Goal: Task Accomplishment & Management: Complete application form

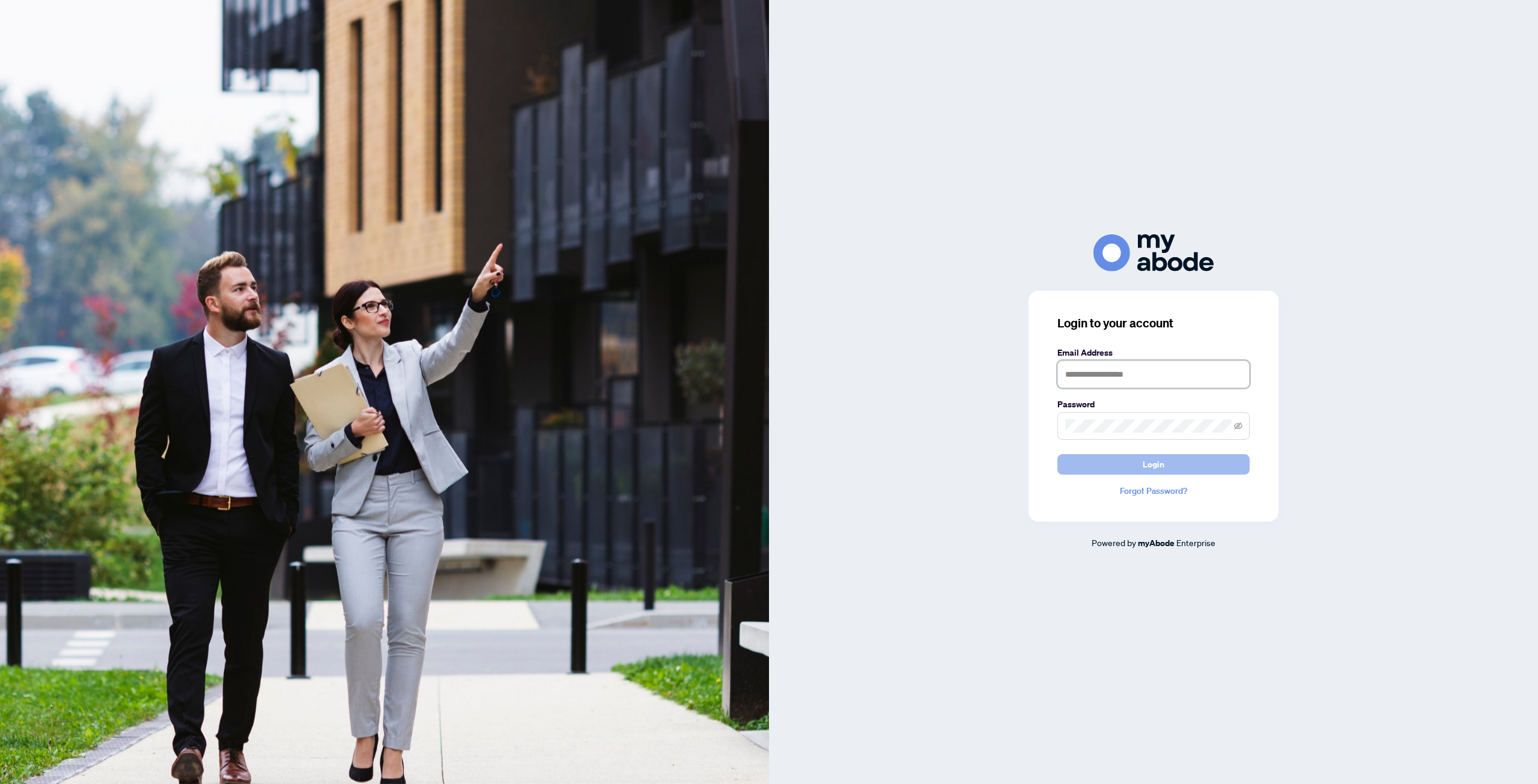
type input "**********"
click at [1085, 460] on button "Login" at bounding box center [1154, 464] width 192 height 20
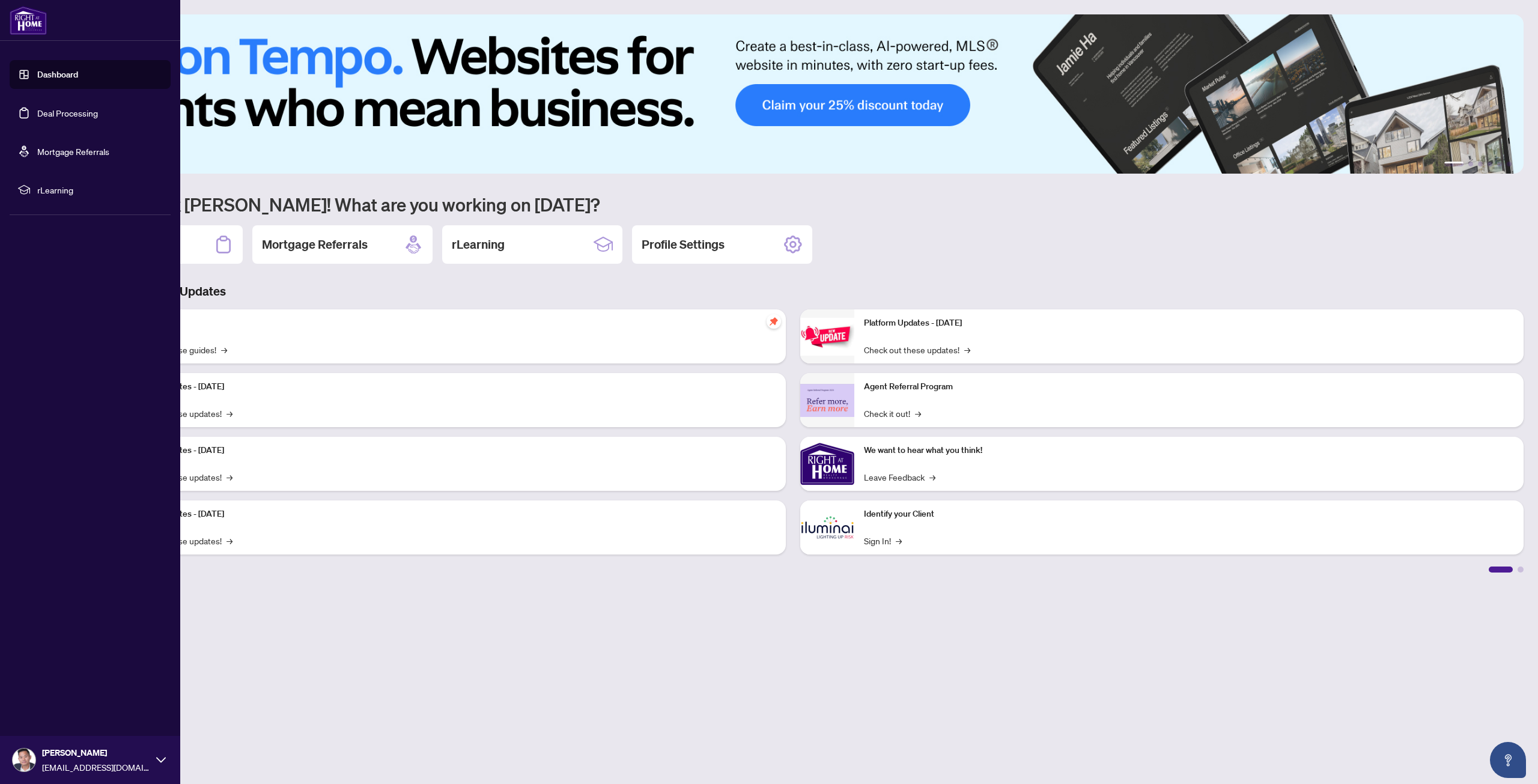
click at [59, 115] on link "Deal Processing" at bounding box center [67, 113] width 61 height 11
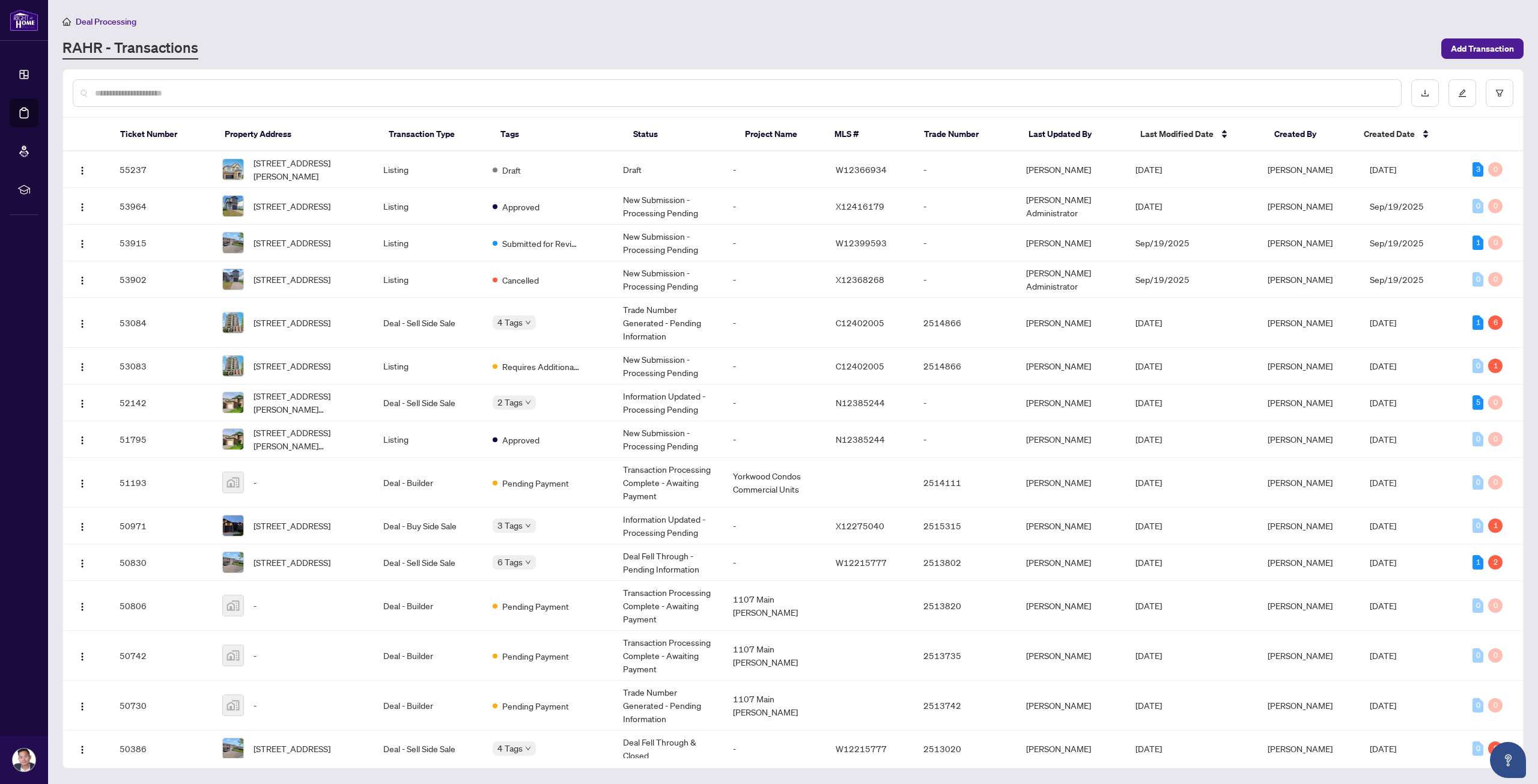
click at [182, 104] on div at bounding box center [737, 93] width 1329 height 27
click at [177, 98] on input "text" at bounding box center [743, 93] width 1297 height 13
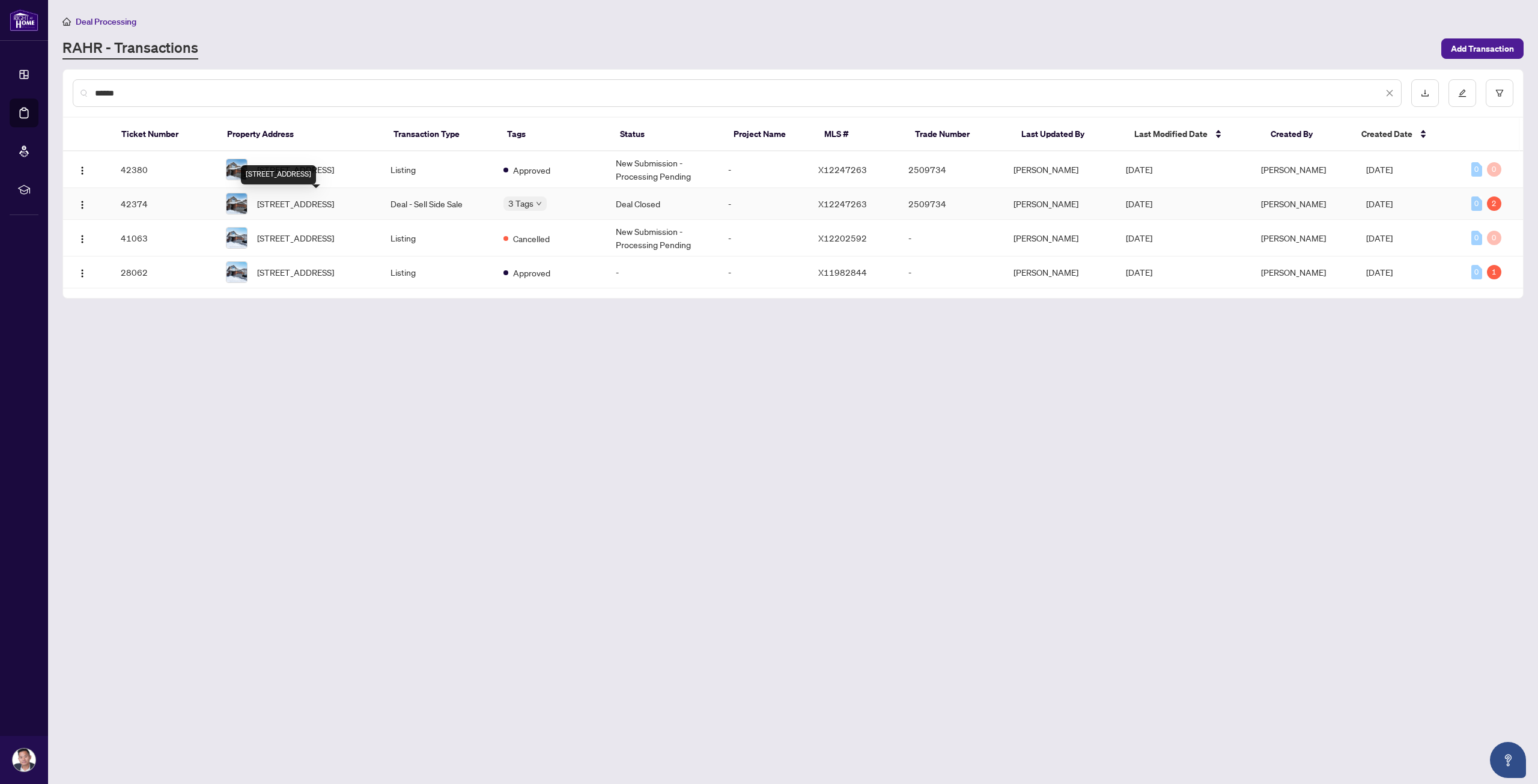
type input "******"
click at [334, 198] on span "[STREET_ADDRESS]" at bounding box center [295, 203] width 77 height 13
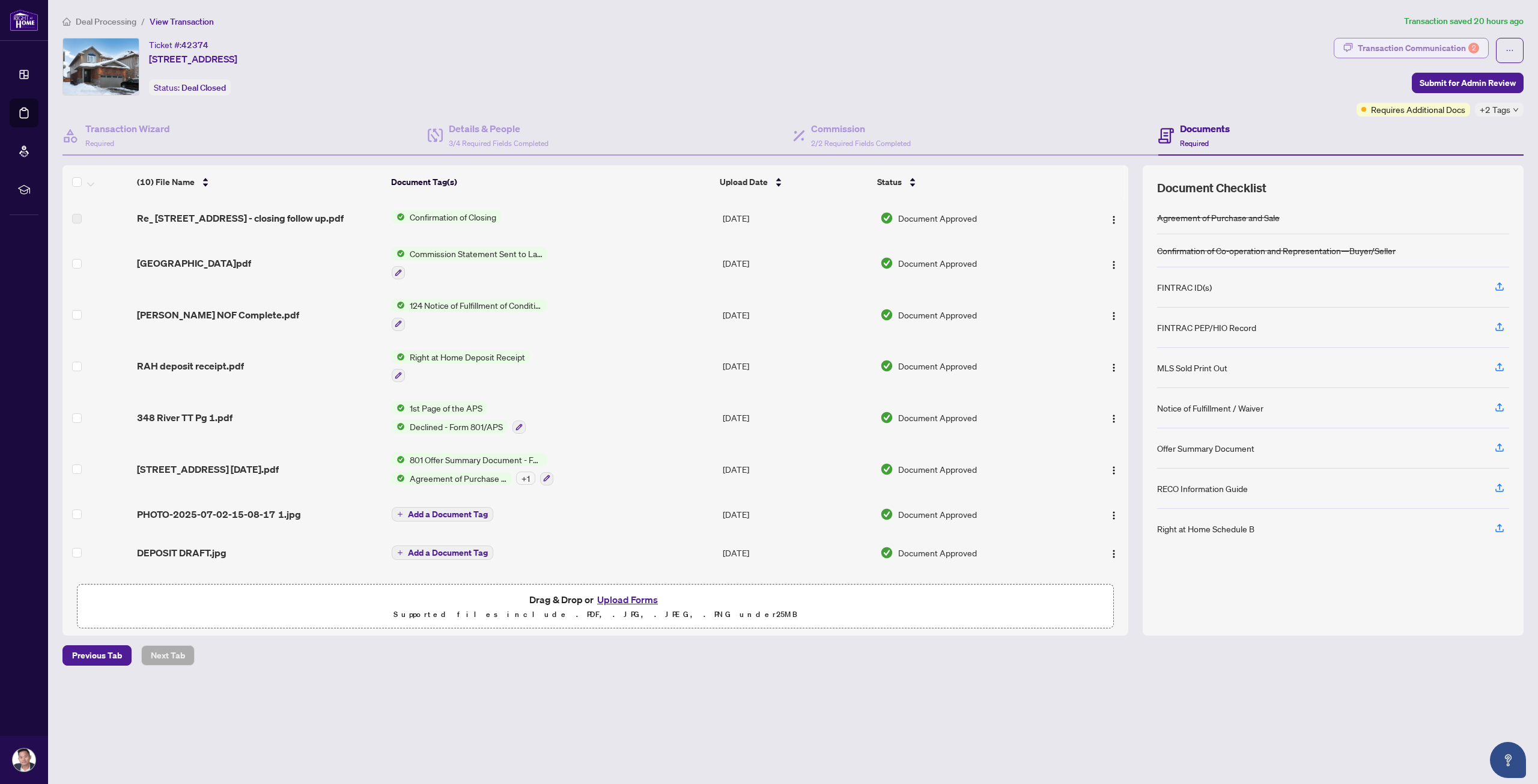
click at [1459, 47] on div "Transaction Communication 2" at bounding box center [1419, 48] width 122 height 19
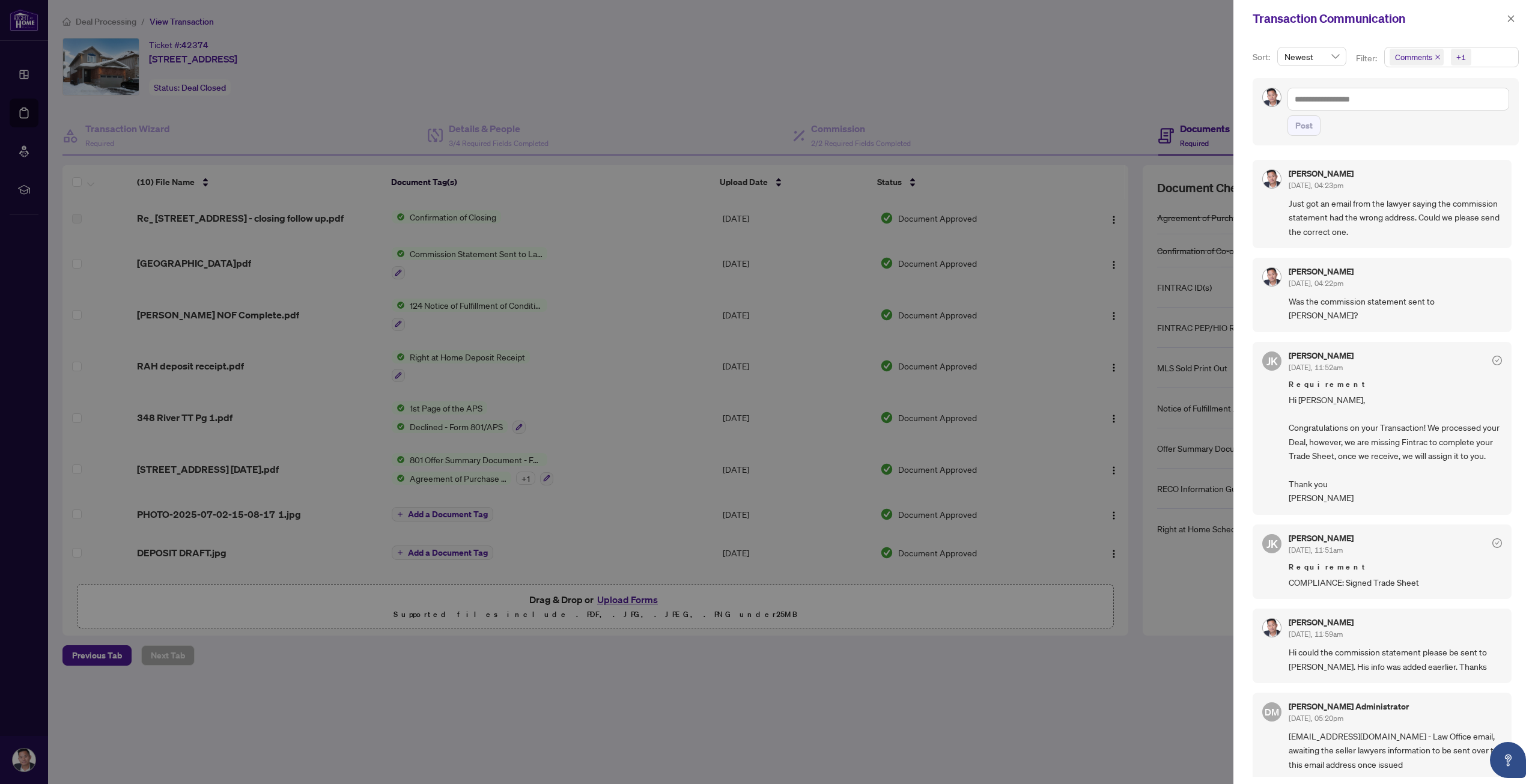
click at [1436, 56] on icon "close" at bounding box center [1438, 57] width 6 height 6
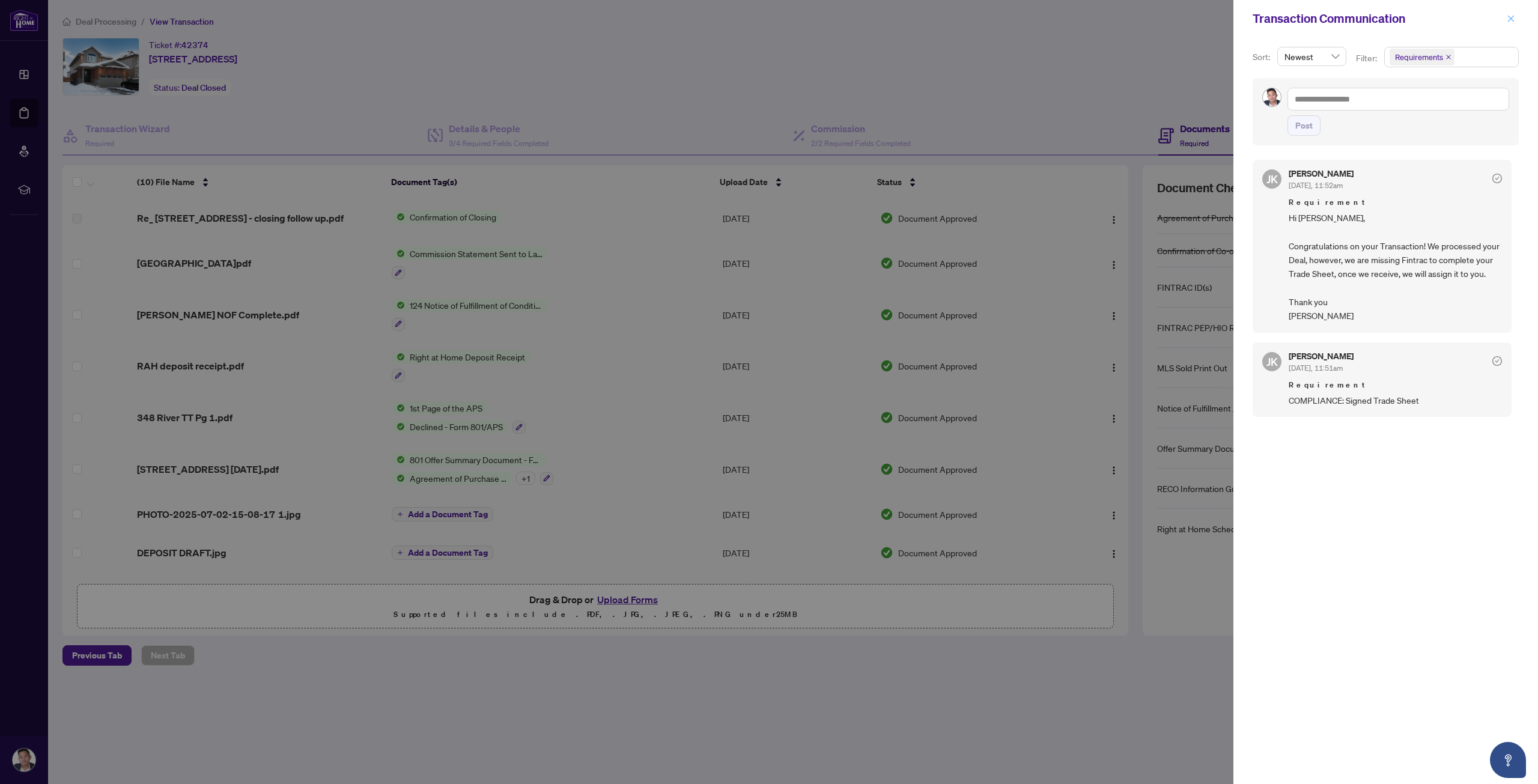
click at [1509, 15] on icon "close" at bounding box center [1511, 19] width 8 height 8
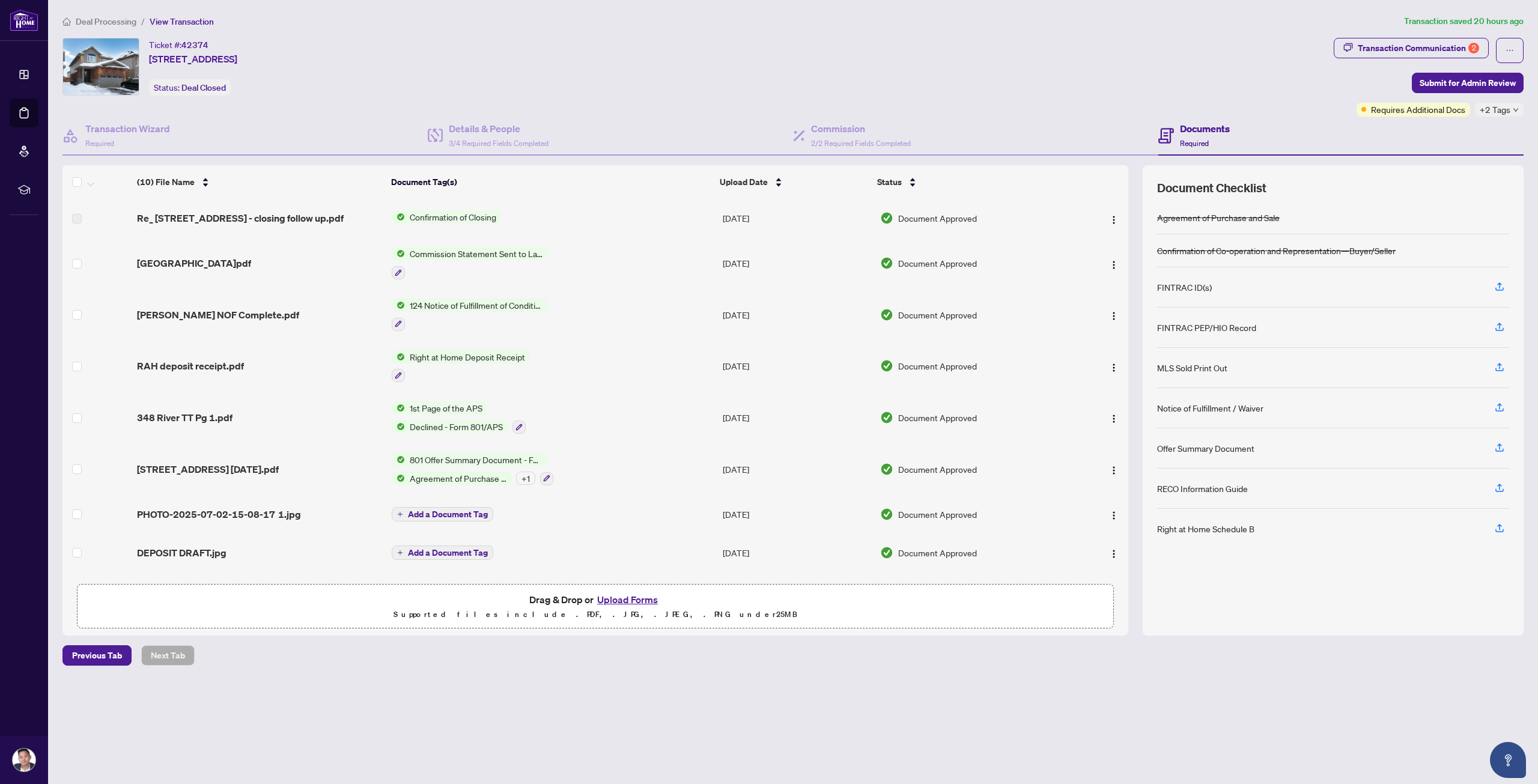
click at [632, 592] on button "Upload Forms" at bounding box center [627, 600] width 68 height 15
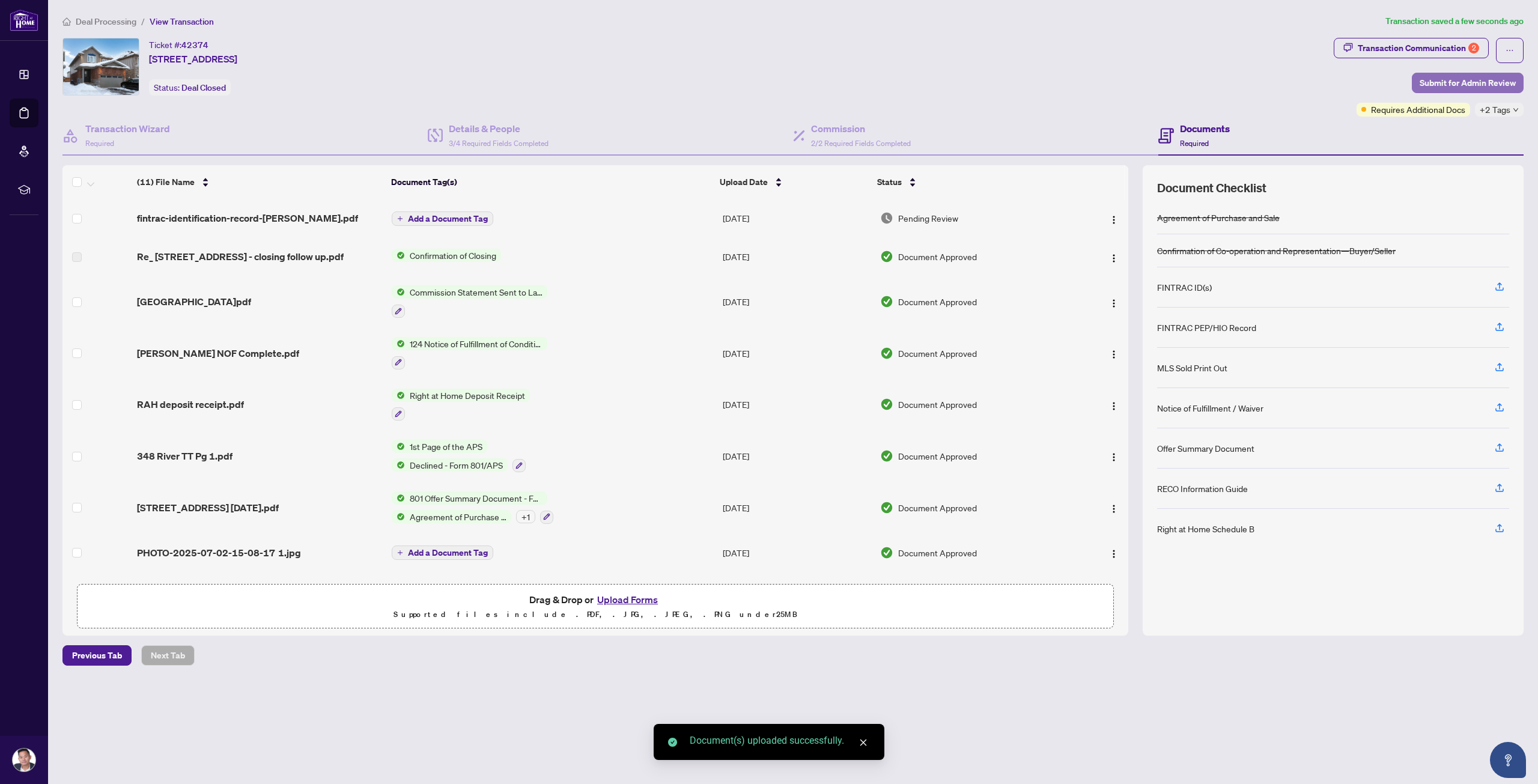
click at [1457, 79] on span "Submit for Admin Review" at bounding box center [1468, 83] width 96 height 19
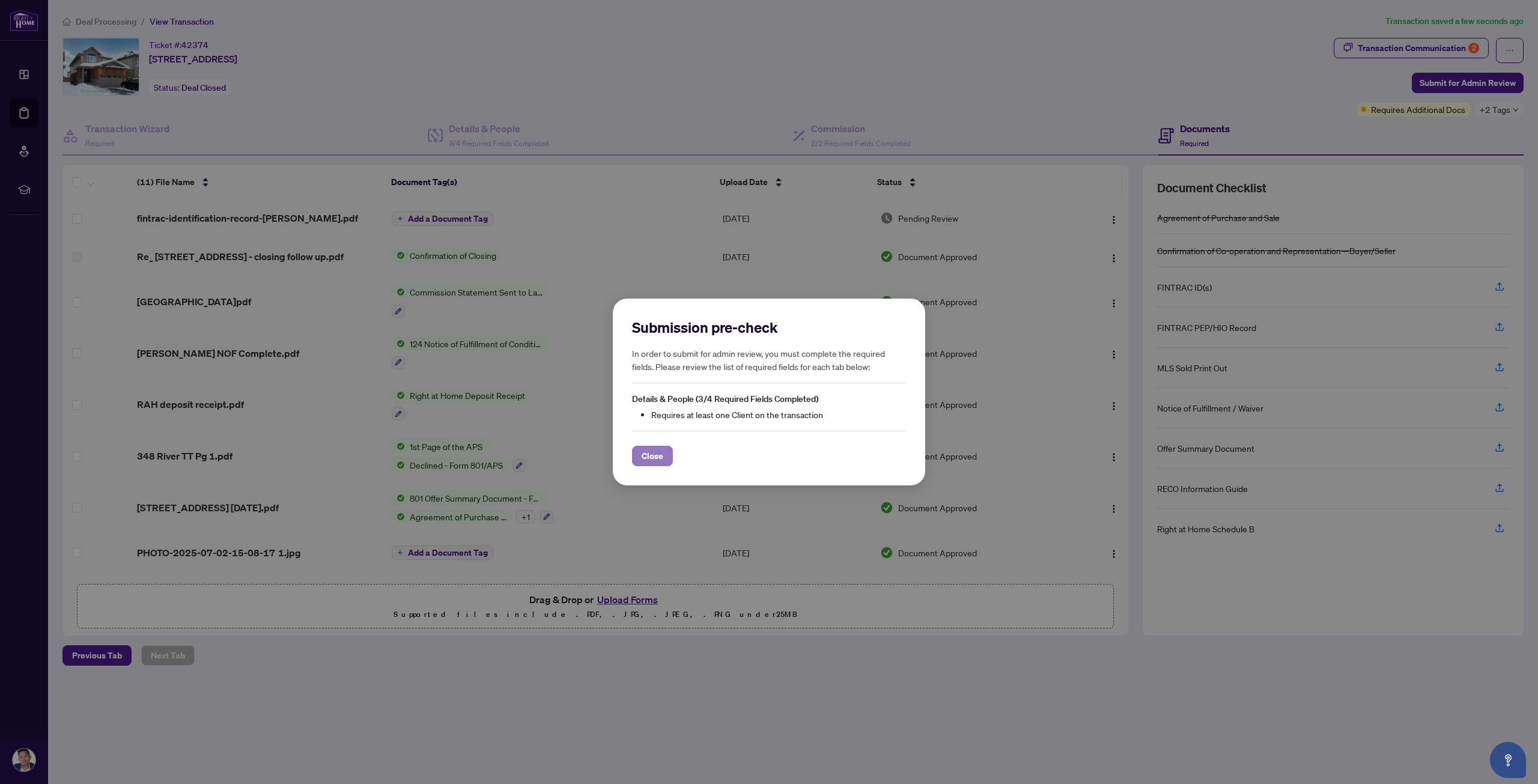
click at [662, 455] on span "Close" at bounding box center [652, 456] width 22 height 19
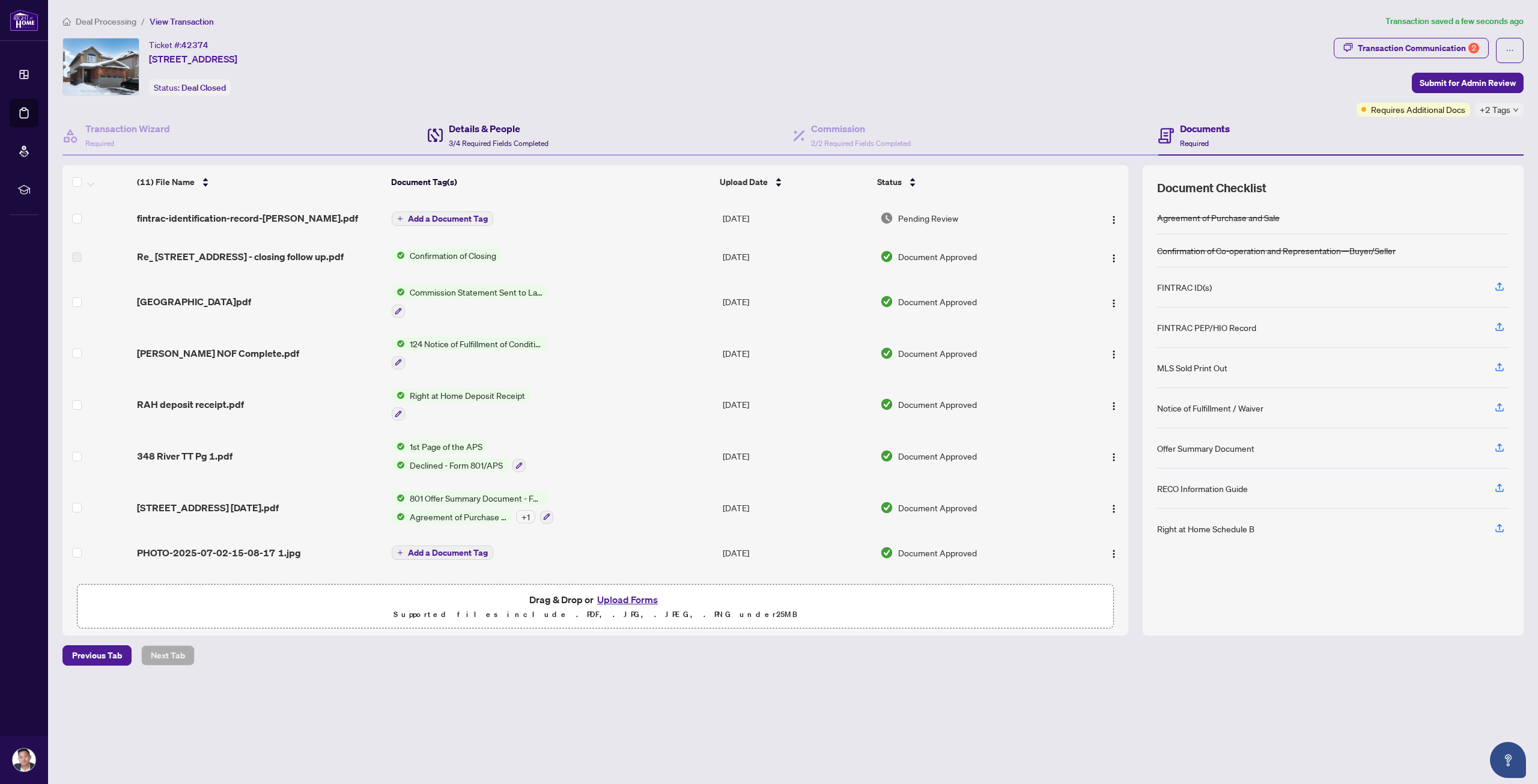
click at [522, 129] on h4 "Details & People" at bounding box center [499, 129] width 100 height 15
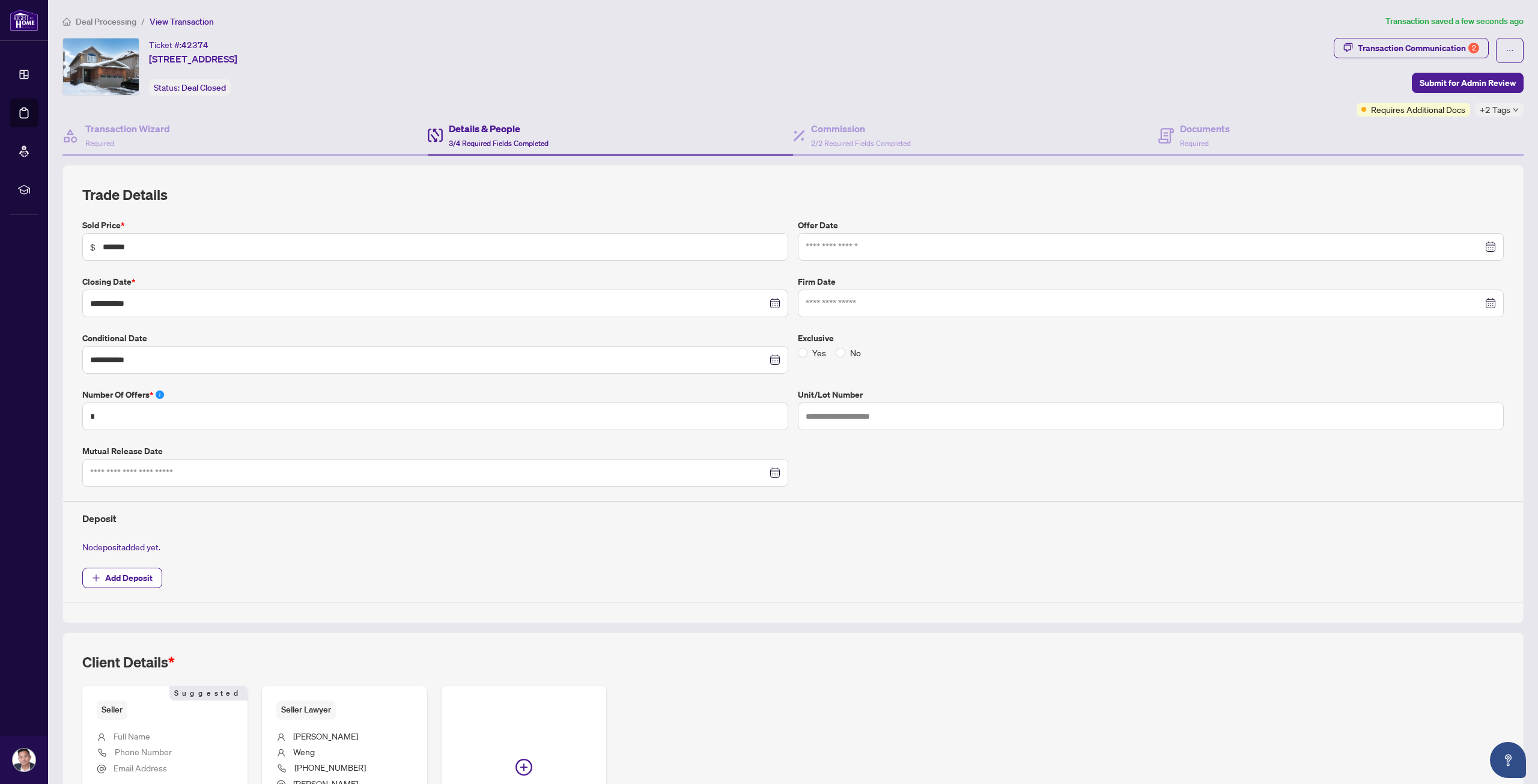
click at [362, 749] on li "Weng" at bounding box center [344, 753] width 136 height 15
click at [192, 737] on li "Full Name" at bounding box center [164, 737] width 136 height 15
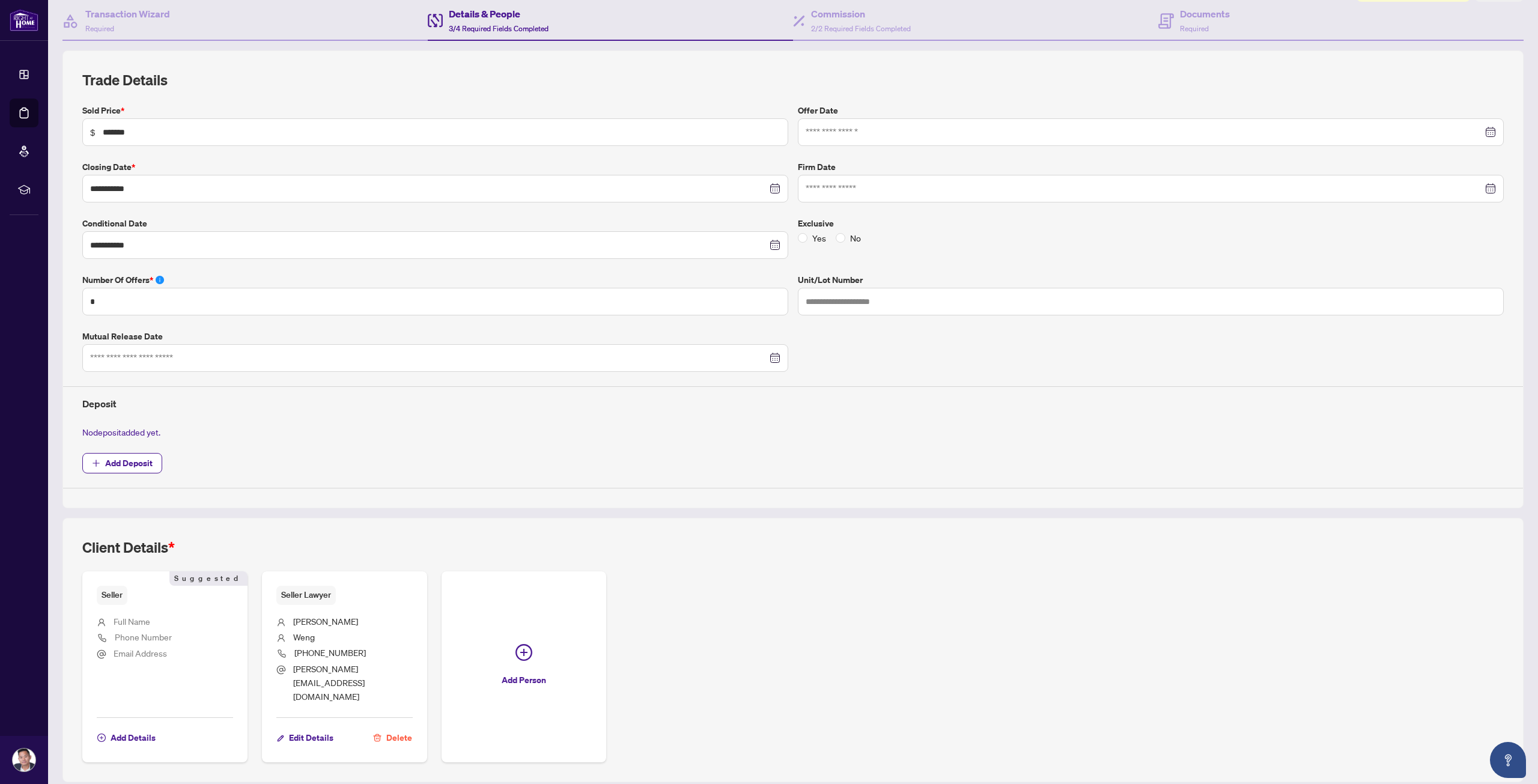
scroll to position [125, 0]
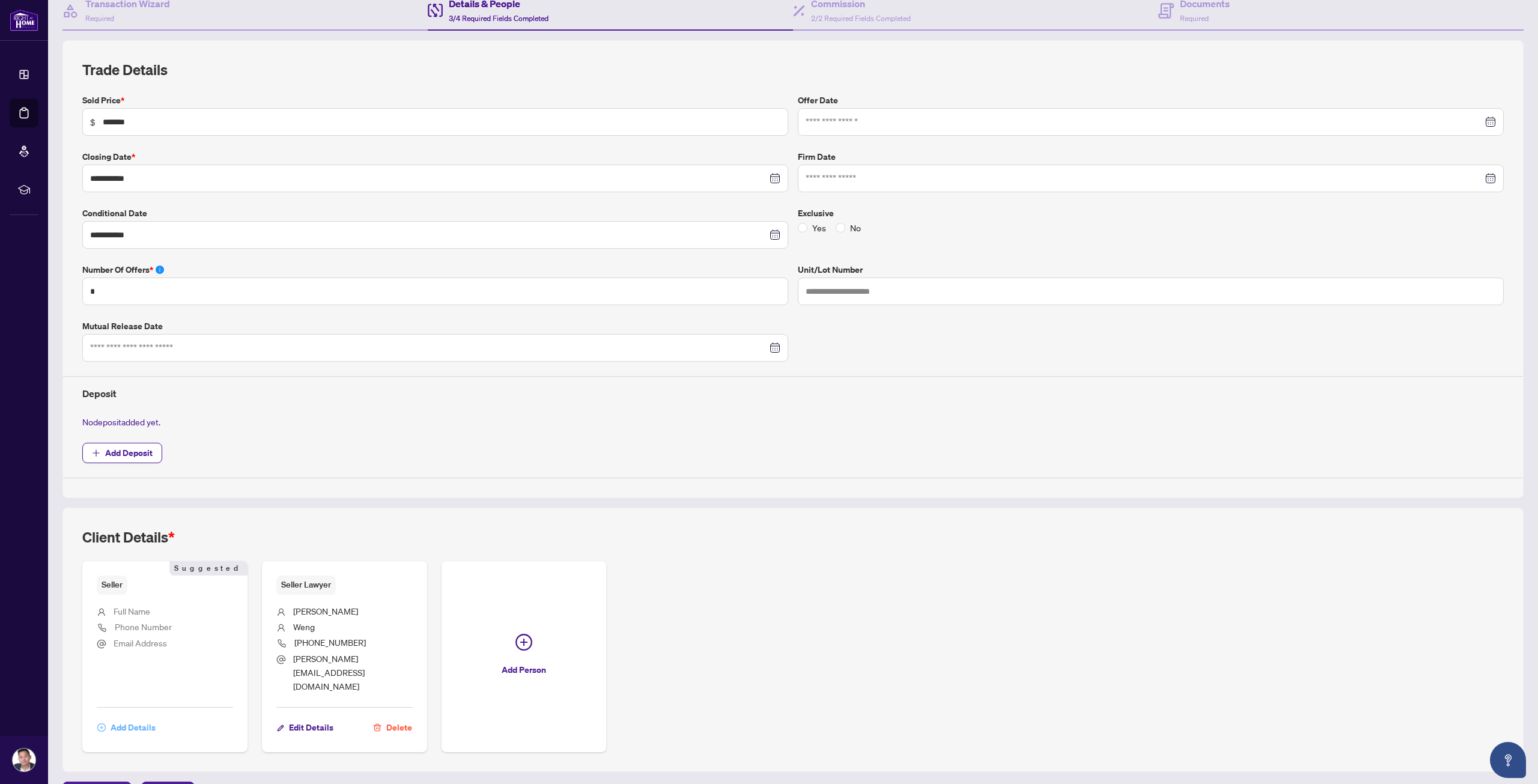
click at [128, 718] on span "Add Details" at bounding box center [133, 728] width 45 height 19
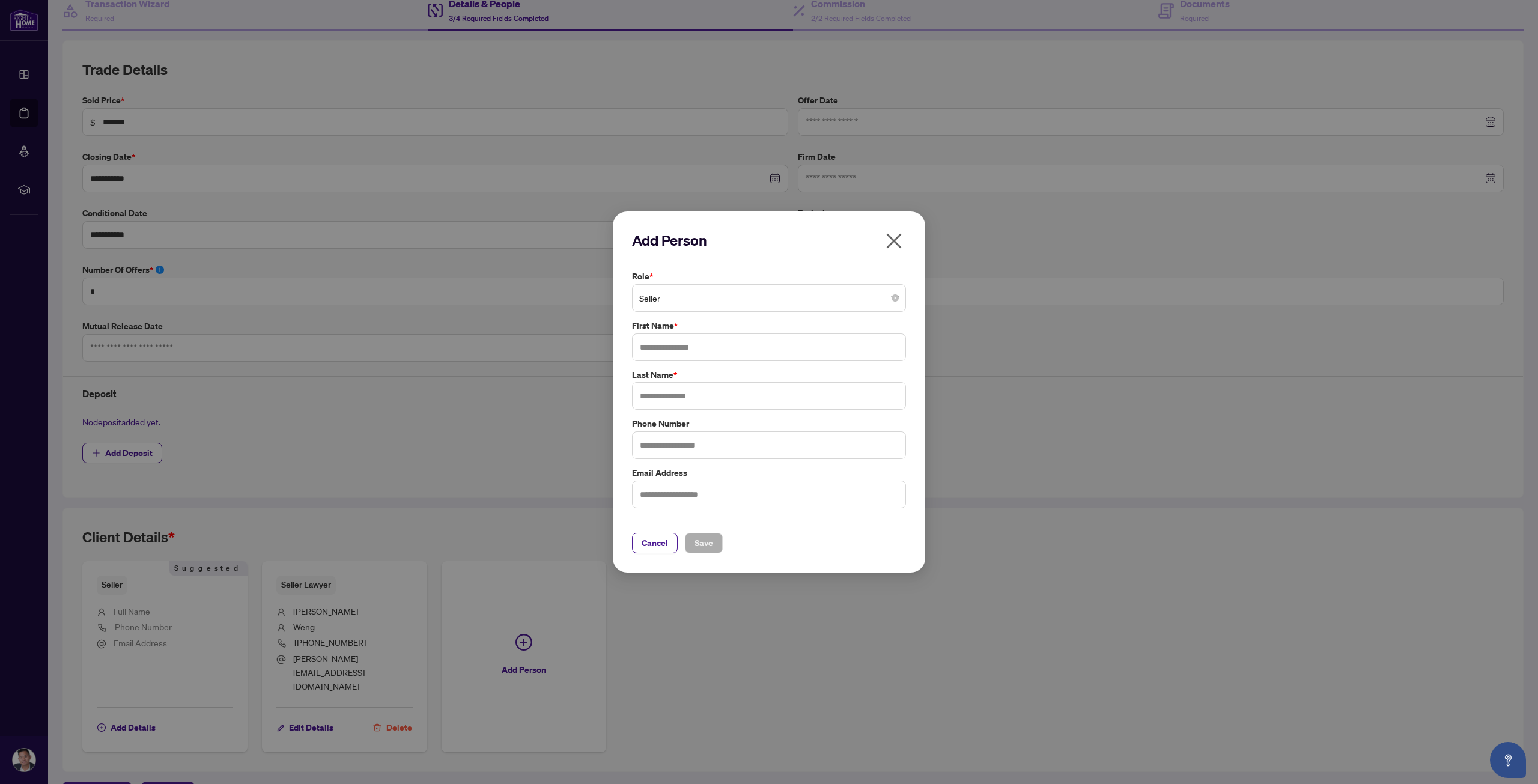
click at [677, 331] on b "*" at bounding box center [676, 325] width 4 height 12
click at [675, 339] on input "text" at bounding box center [769, 347] width 274 height 27
type input "***"
type input "******"
click at [699, 538] on span "Save" at bounding box center [703, 543] width 19 height 19
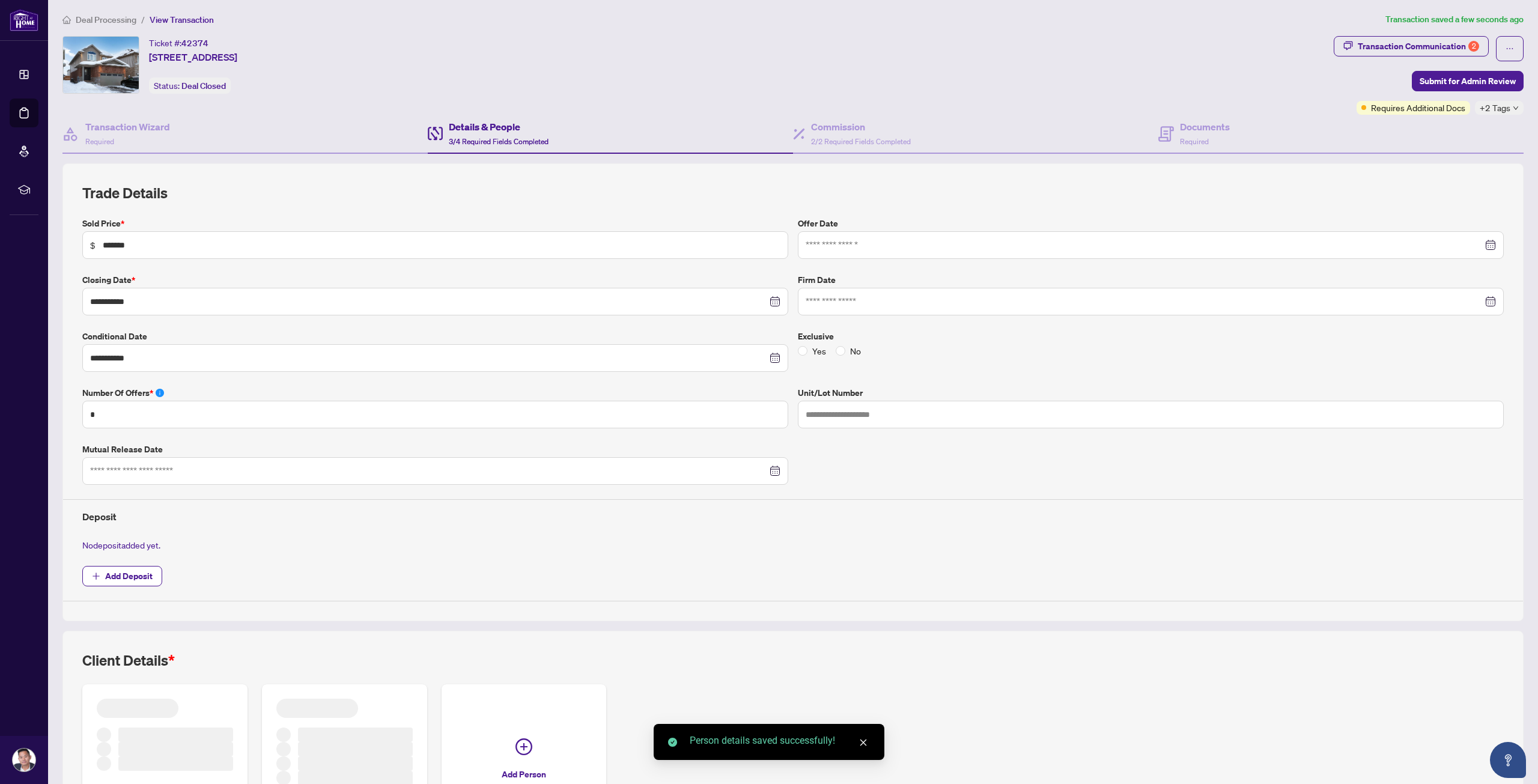
scroll to position [0, 0]
click at [1427, 84] on span "Submit for Admin Review" at bounding box center [1468, 83] width 96 height 19
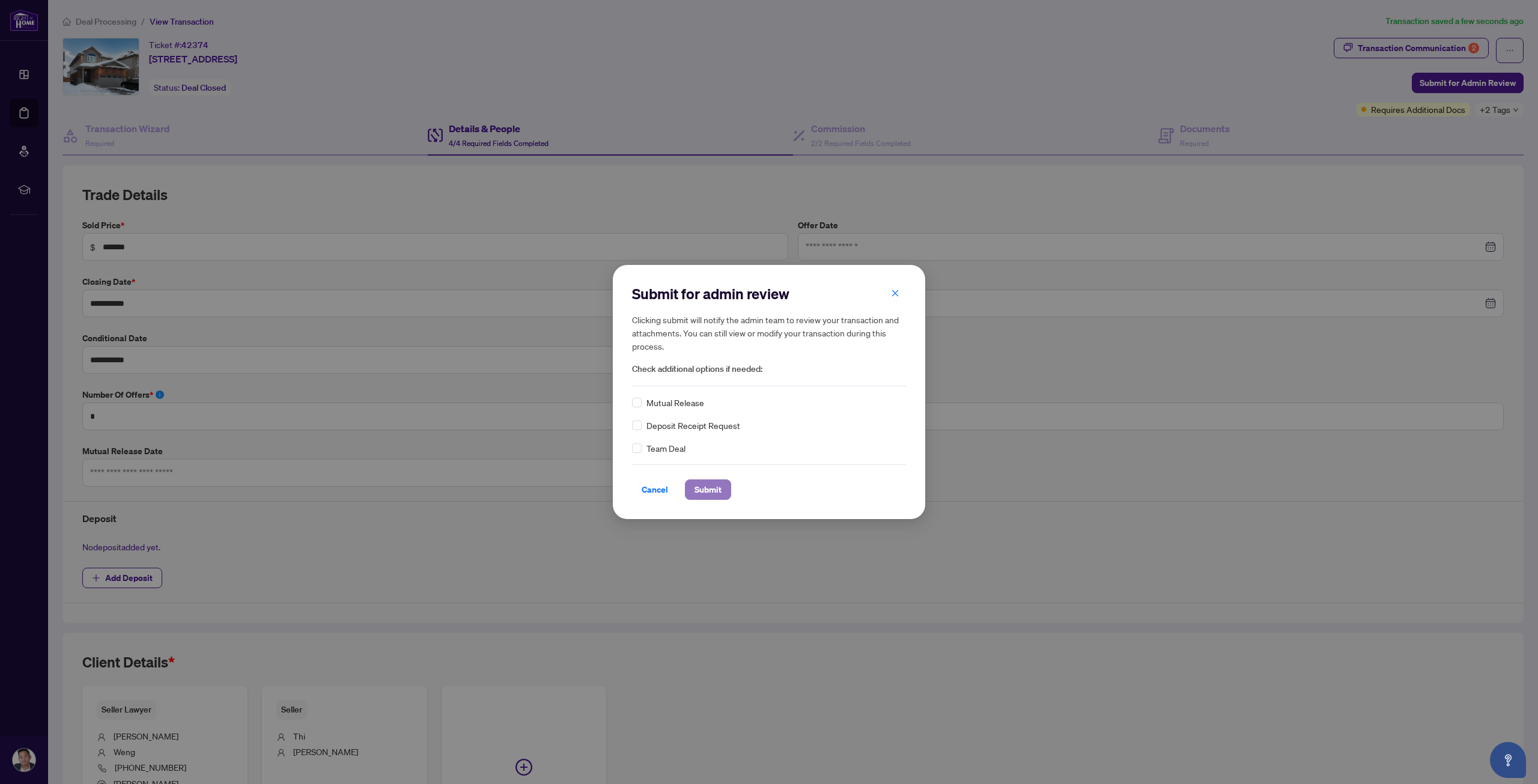
click at [703, 492] on span "Submit" at bounding box center [708, 490] width 27 height 19
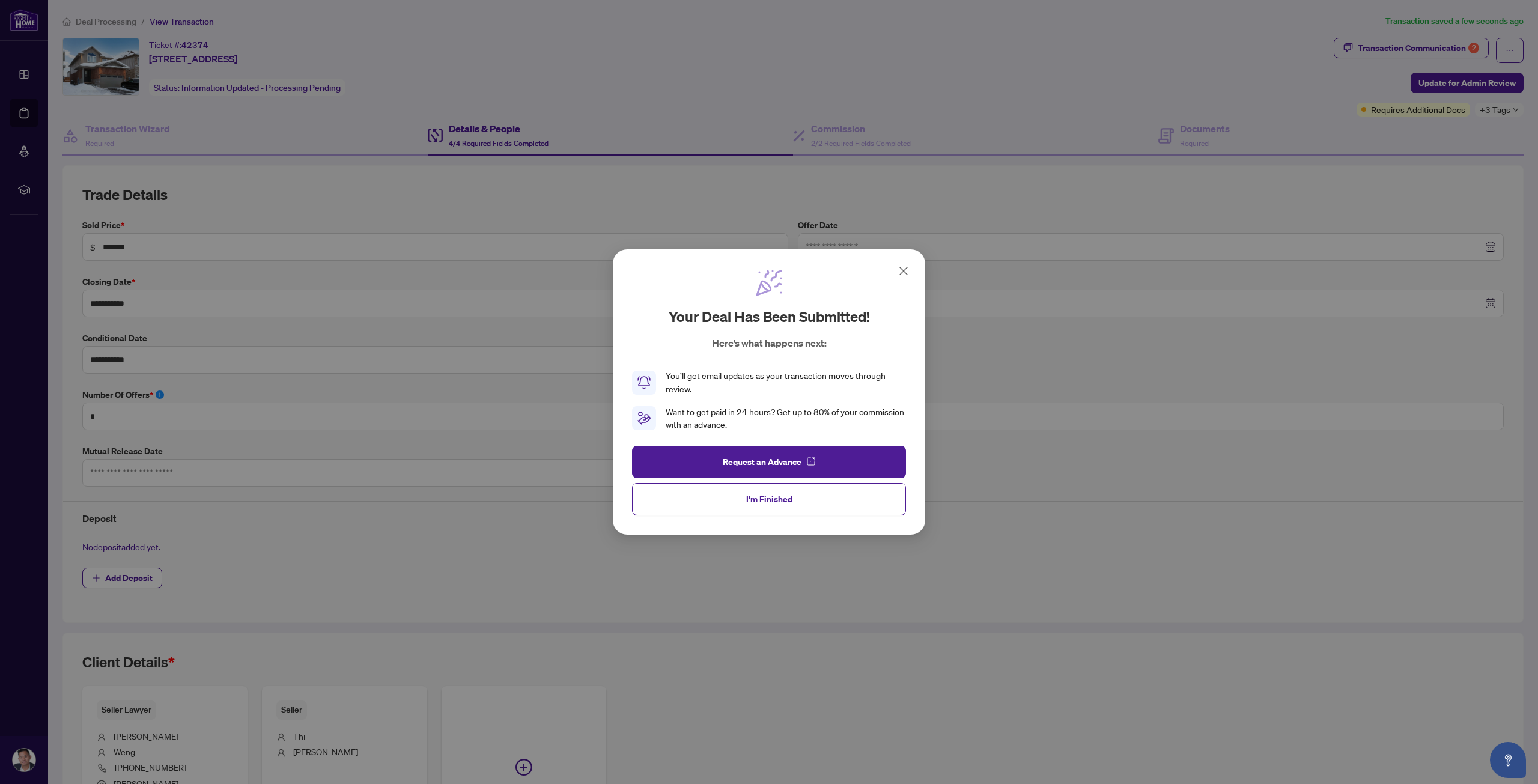
click at [898, 271] on icon at bounding box center [904, 270] width 15 height 15
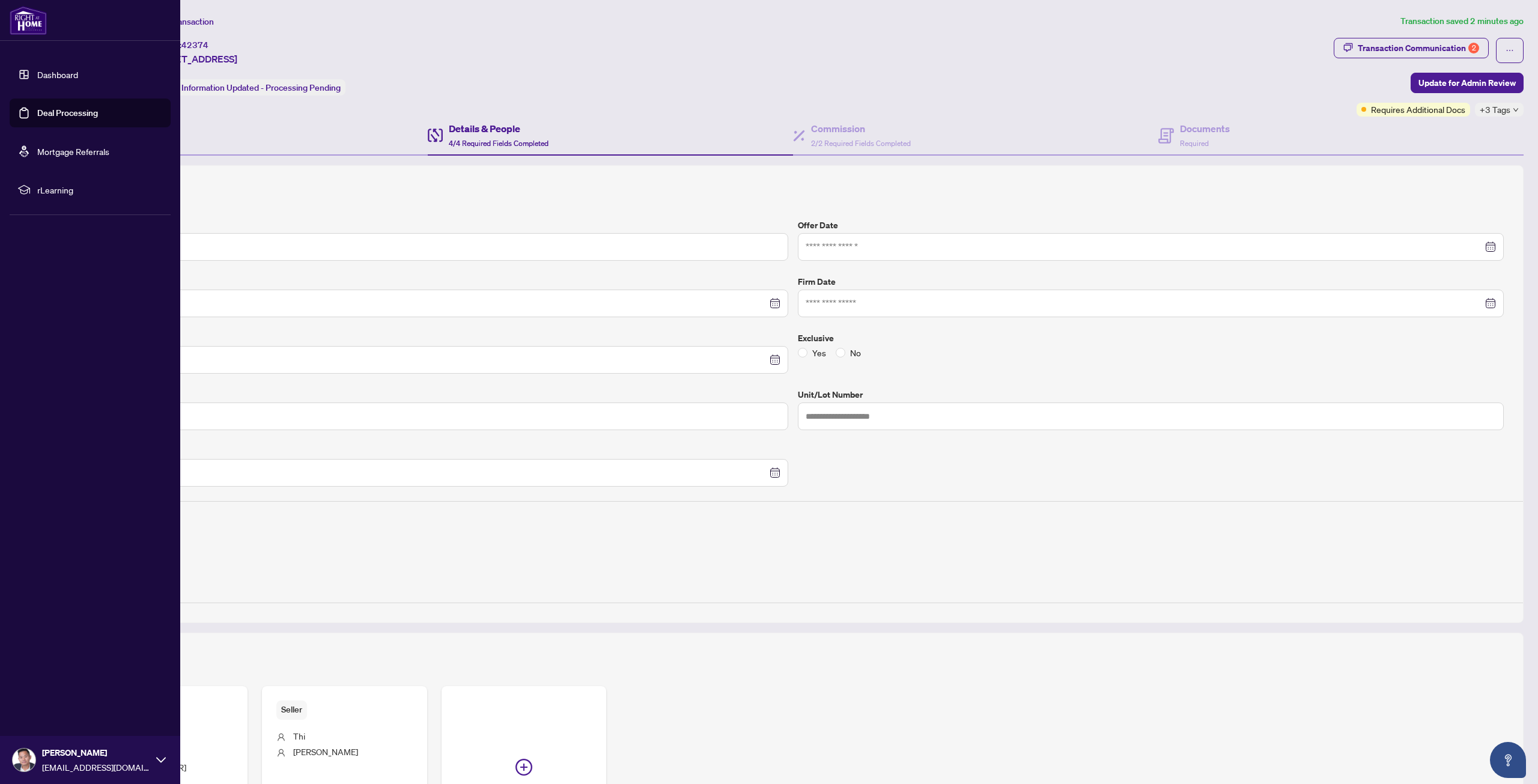
click at [37, 115] on link "Deal Processing" at bounding box center [67, 113] width 61 height 11
